Goal: Register for event/course

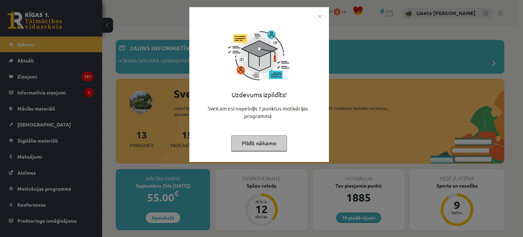
click at [258, 146] on button "Pildīt nākamo" at bounding box center [259, 143] width 56 height 16
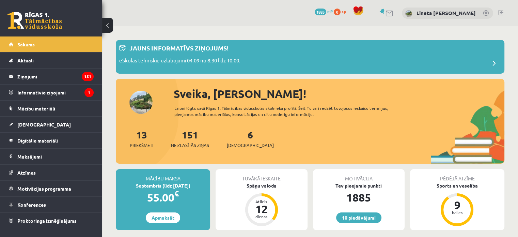
click at [144, 63] on p "eSkolas tehniskie uzlabojumi 04.09 no 8:30 līdz 10:00." at bounding box center [179, 62] width 121 height 10
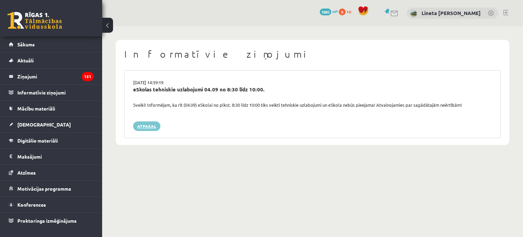
click at [157, 127] on link "Atpakaļ" at bounding box center [146, 126] width 27 height 10
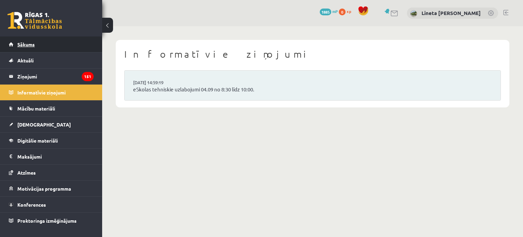
click at [48, 43] on link "Sākums" at bounding box center [51, 44] width 85 height 16
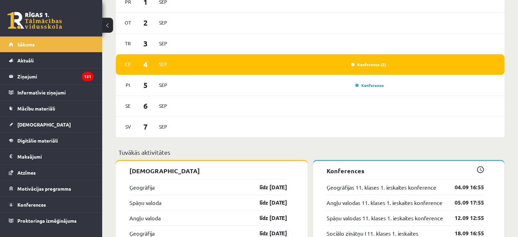
scroll to position [420, 0]
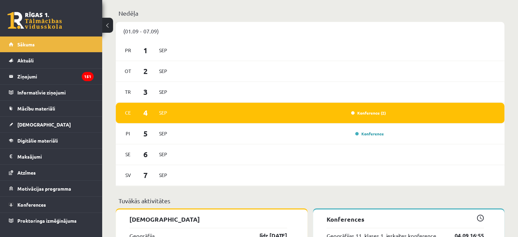
click at [364, 116] on div "Konference (2)" at bounding box center [367, 112] width 38 height 7
click at [363, 113] on link "Konference (2)" at bounding box center [368, 112] width 35 height 5
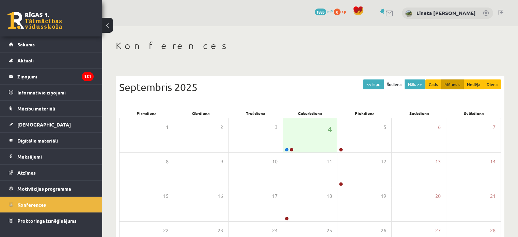
scroll to position [23, 0]
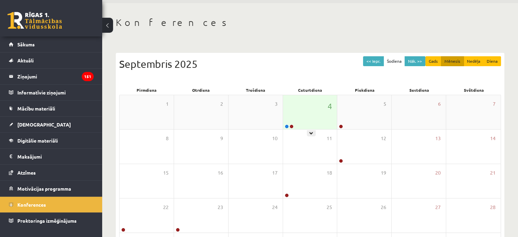
click at [311, 131] on icon at bounding box center [311, 133] width 4 height 4
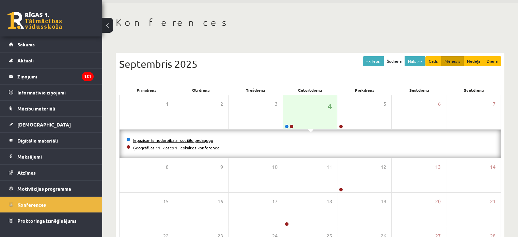
click at [146, 138] on link "Iepazīšanās nodarbība ar sociālo pedagogu" at bounding box center [173, 139] width 80 height 5
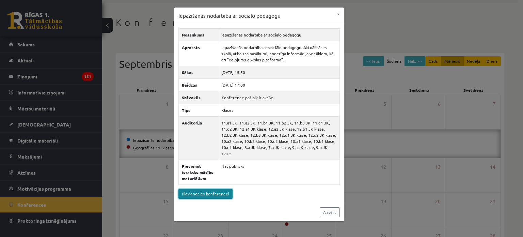
click at [210, 189] on link "Pievienoties konferencei" at bounding box center [206, 194] width 54 height 10
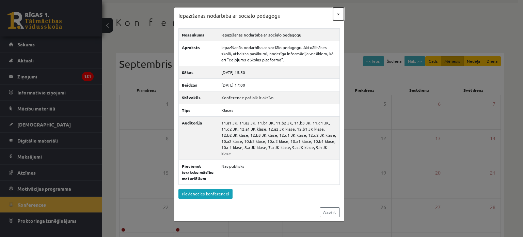
click at [341, 12] on button "×" at bounding box center [338, 13] width 11 height 13
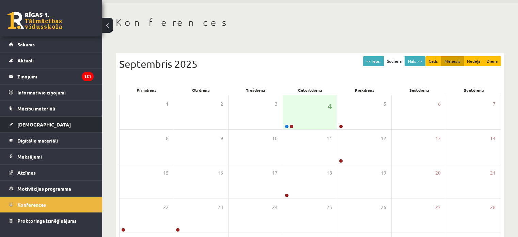
click at [56, 120] on link "[DEMOGRAPHIC_DATA]" at bounding box center [51, 125] width 85 height 16
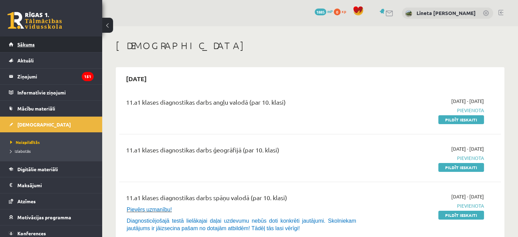
click at [26, 43] on span "Sākums" at bounding box center [25, 44] width 17 height 6
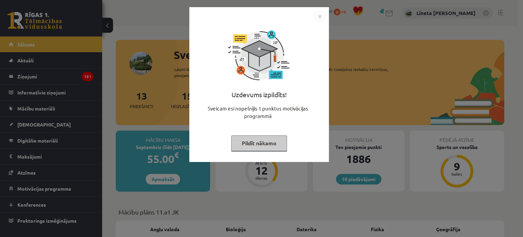
click at [320, 17] on img "Close" at bounding box center [320, 16] width 10 height 10
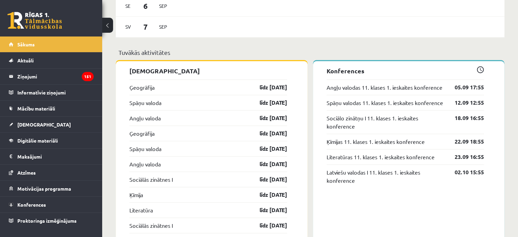
scroll to position [575, 0]
